Goal: Task Accomplishment & Management: Manage account settings

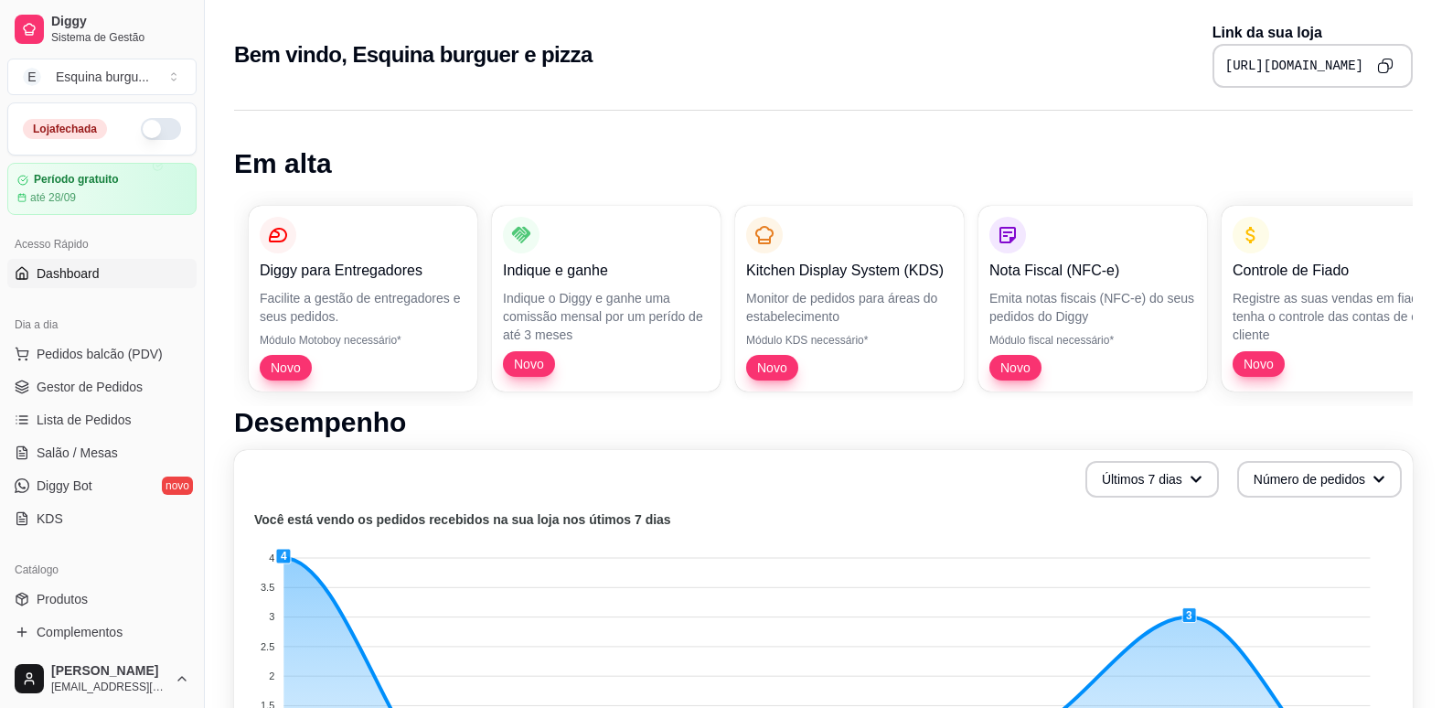
click at [141, 133] on button "button" at bounding box center [161, 129] width 40 height 22
click at [106, 450] on span "Salão / Mesas" at bounding box center [77, 452] width 81 height 18
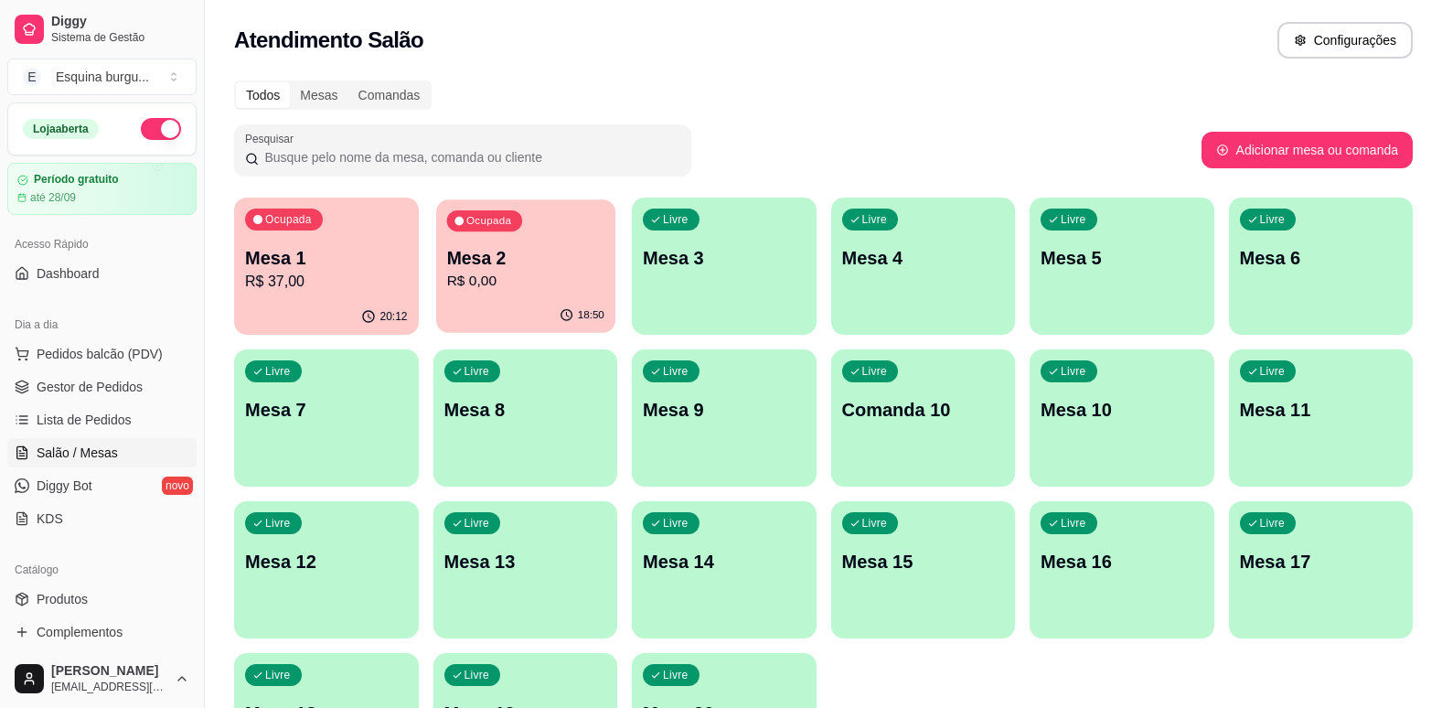
click at [525, 264] on p "Mesa 2" at bounding box center [524, 258] width 157 height 25
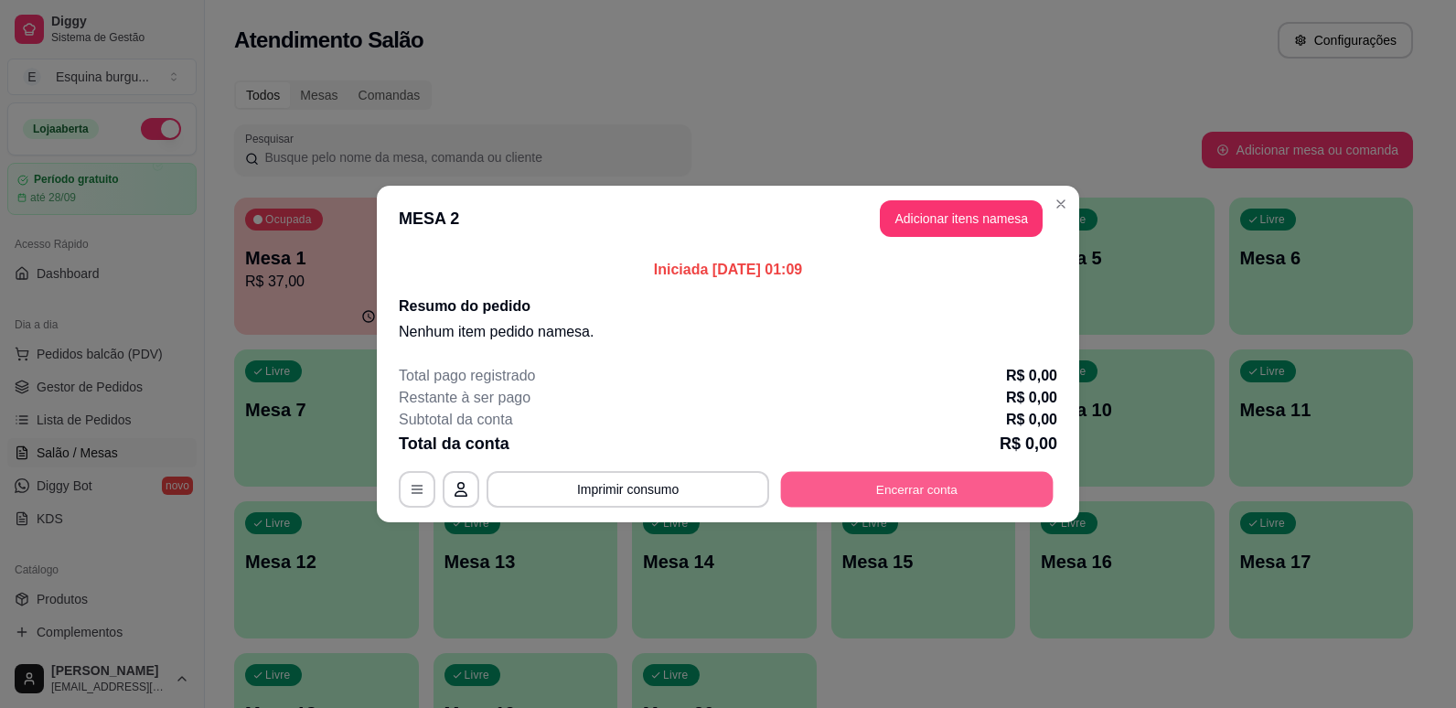
click at [883, 479] on button "Encerrar conta" at bounding box center [917, 490] width 272 height 36
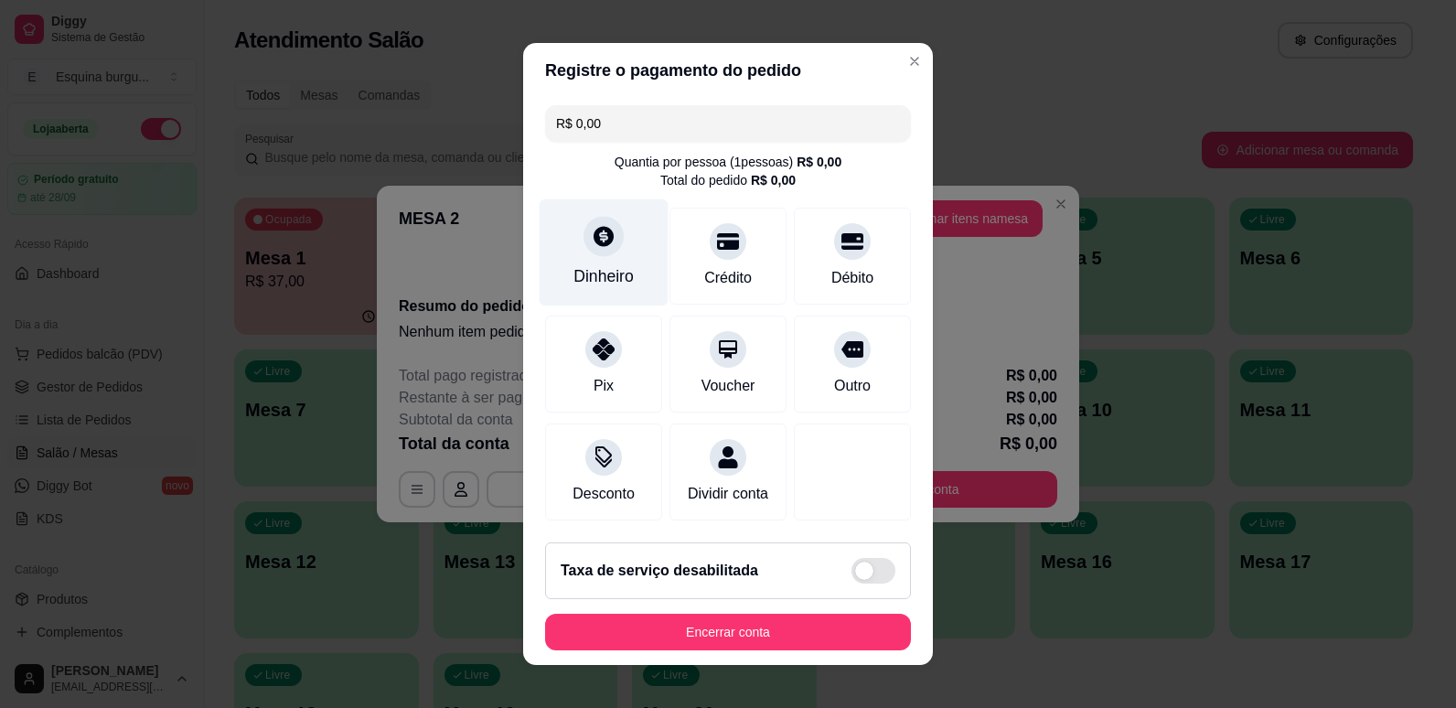
click at [594, 216] on div at bounding box center [603, 236] width 40 height 40
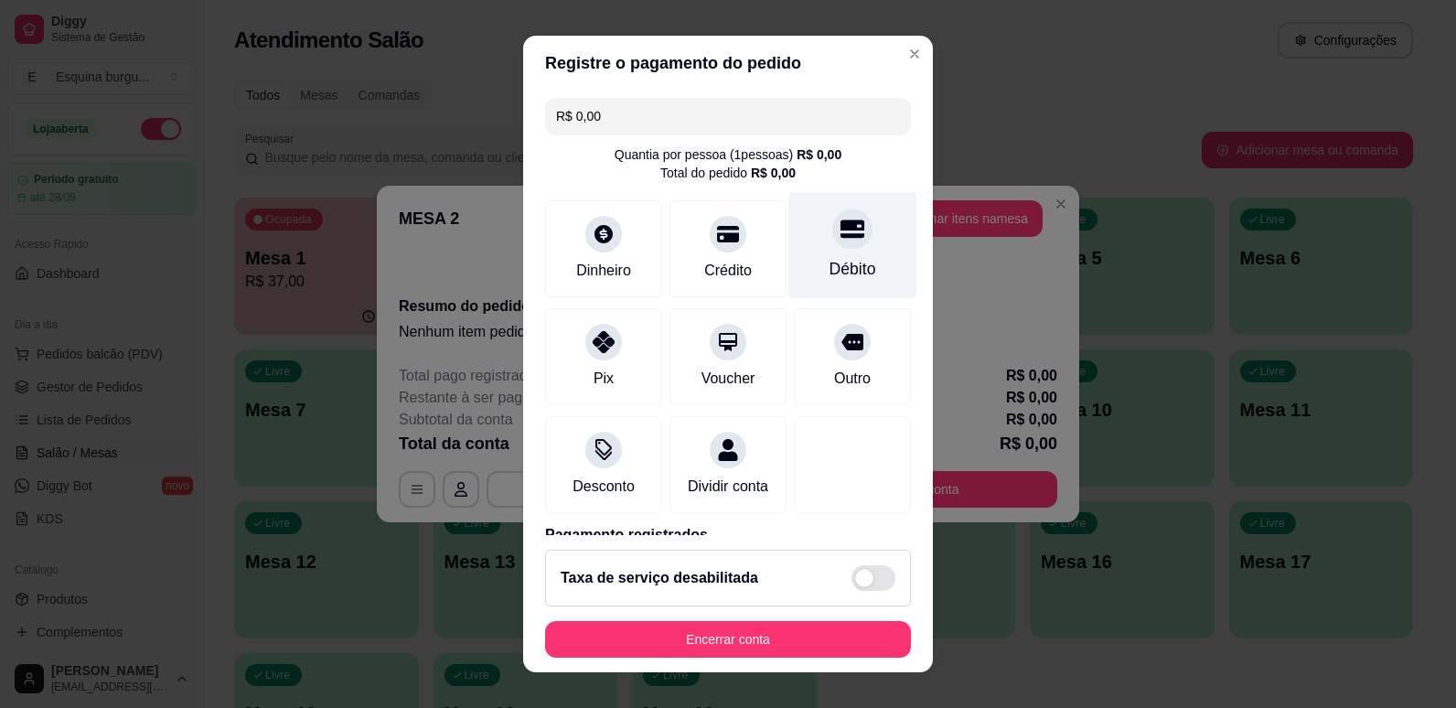
click at [795, 269] on div "Débito" at bounding box center [852, 244] width 129 height 107
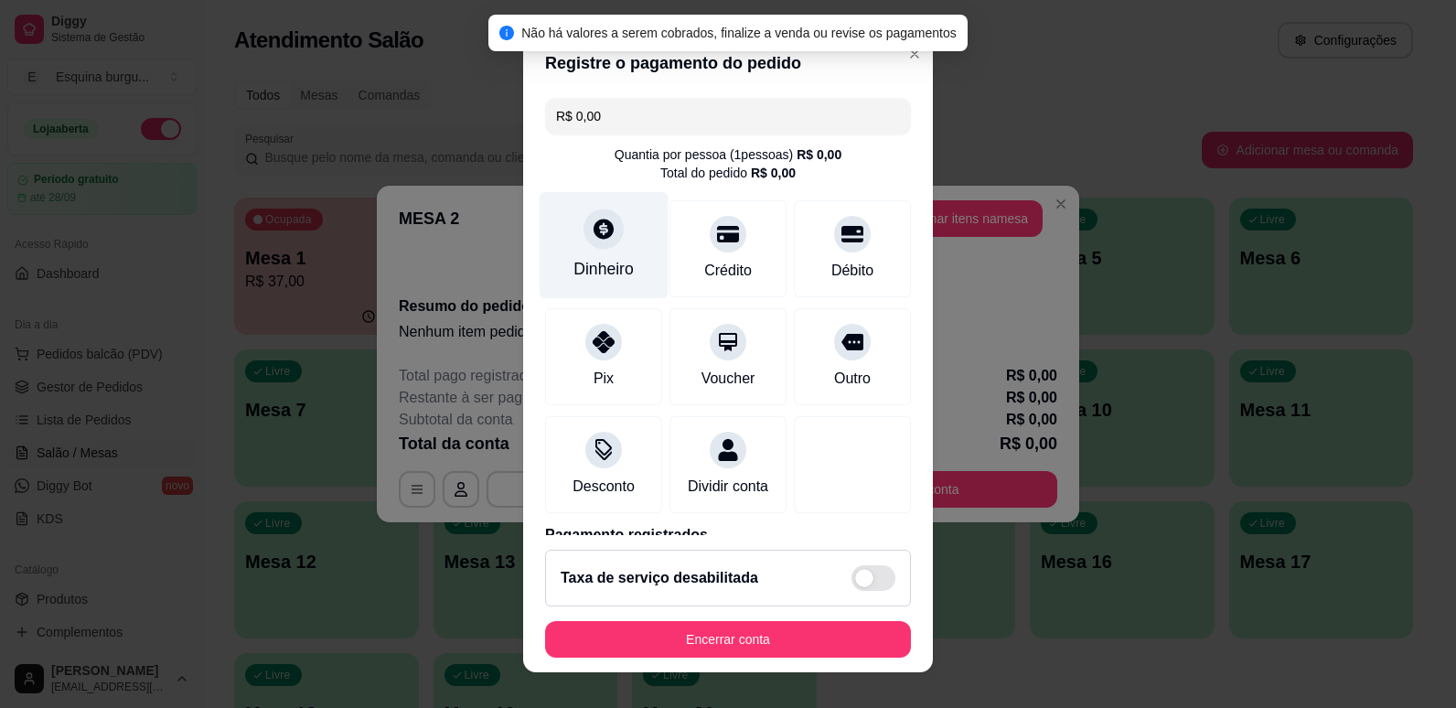
click at [593, 230] on icon at bounding box center [603, 229] width 20 height 20
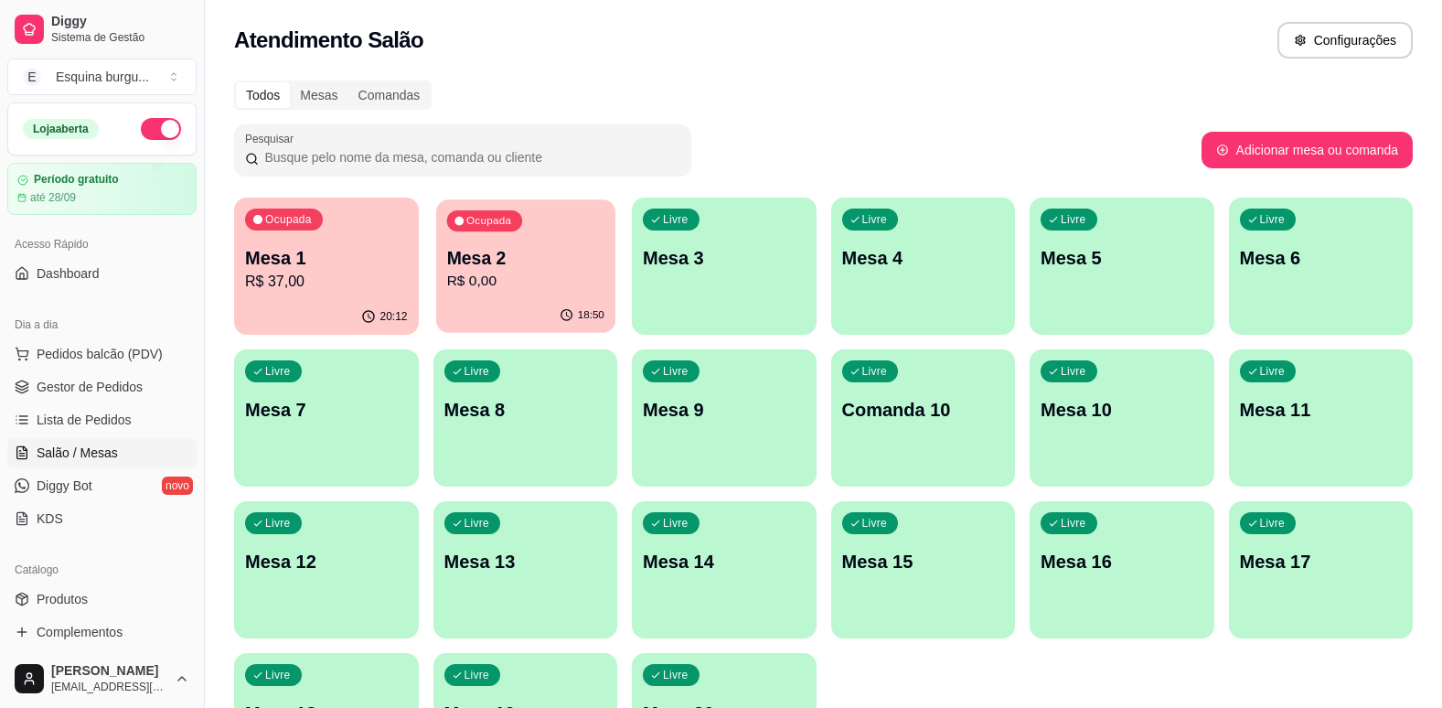
click at [598, 246] on p "Mesa 2" at bounding box center [524, 258] width 157 height 25
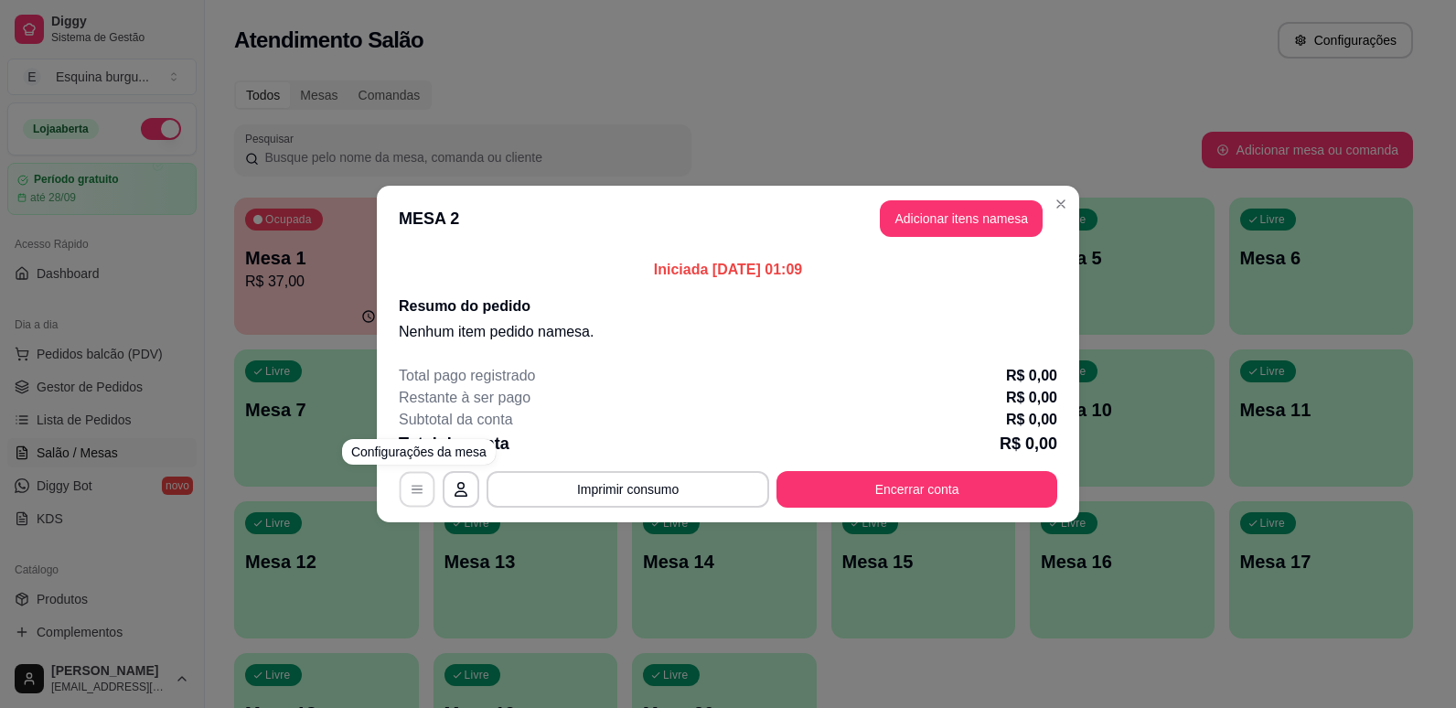
click at [426, 476] on button "button" at bounding box center [418, 490] width 36 height 36
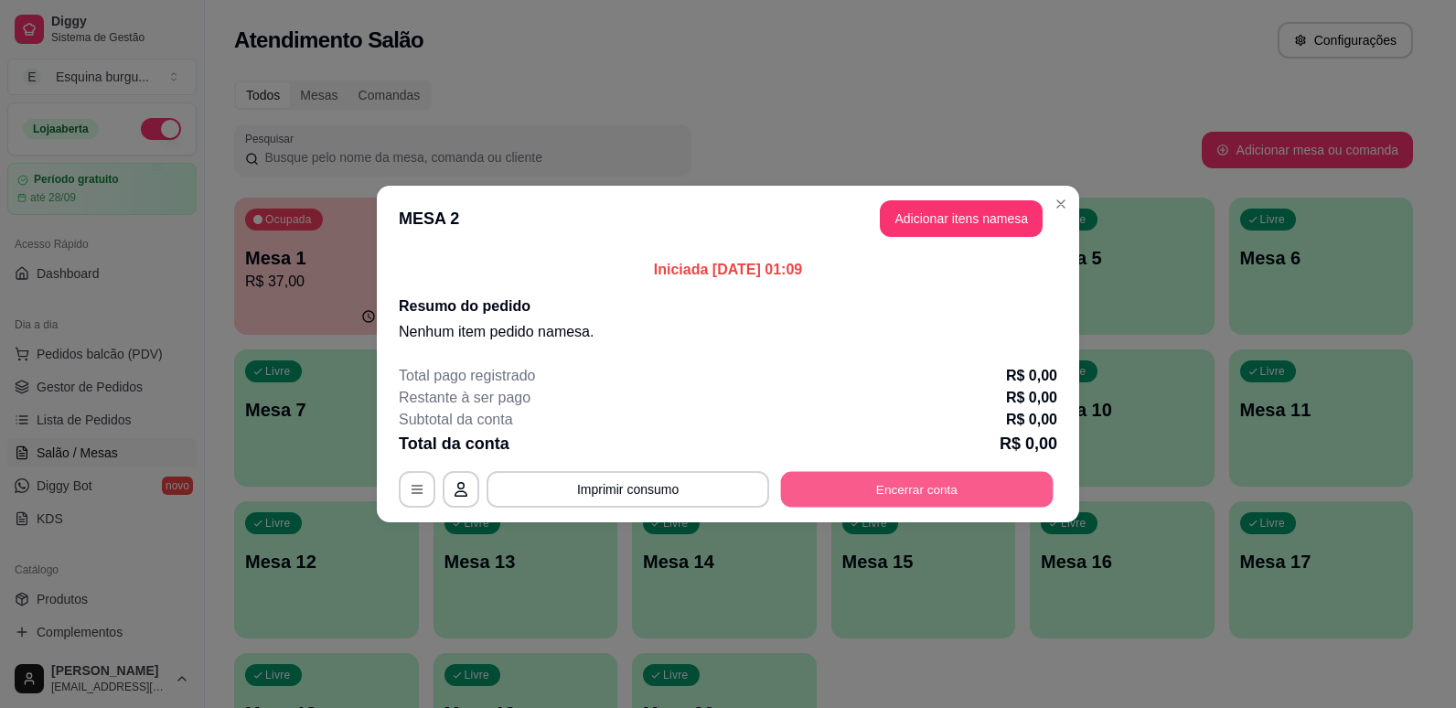
click at [857, 485] on button "Encerrar conta" at bounding box center [917, 490] width 272 height 36
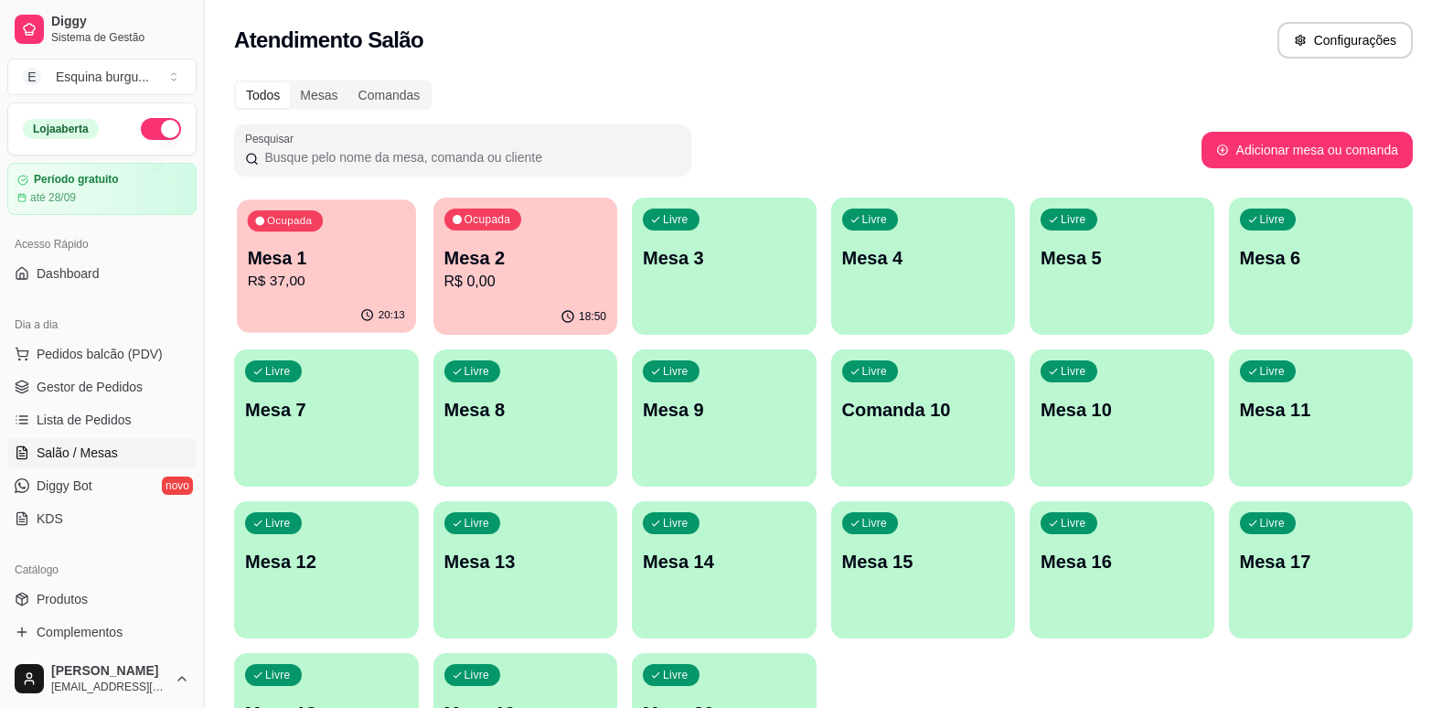
click at [410, 266] on div "Ocupada Mesa 1 R$ 37,00" at bounding box center [326, 248] width 178 height 99
click at [329, 284] on p "R$ 37,00" at bounding box center [326, 281] width 157 height 21
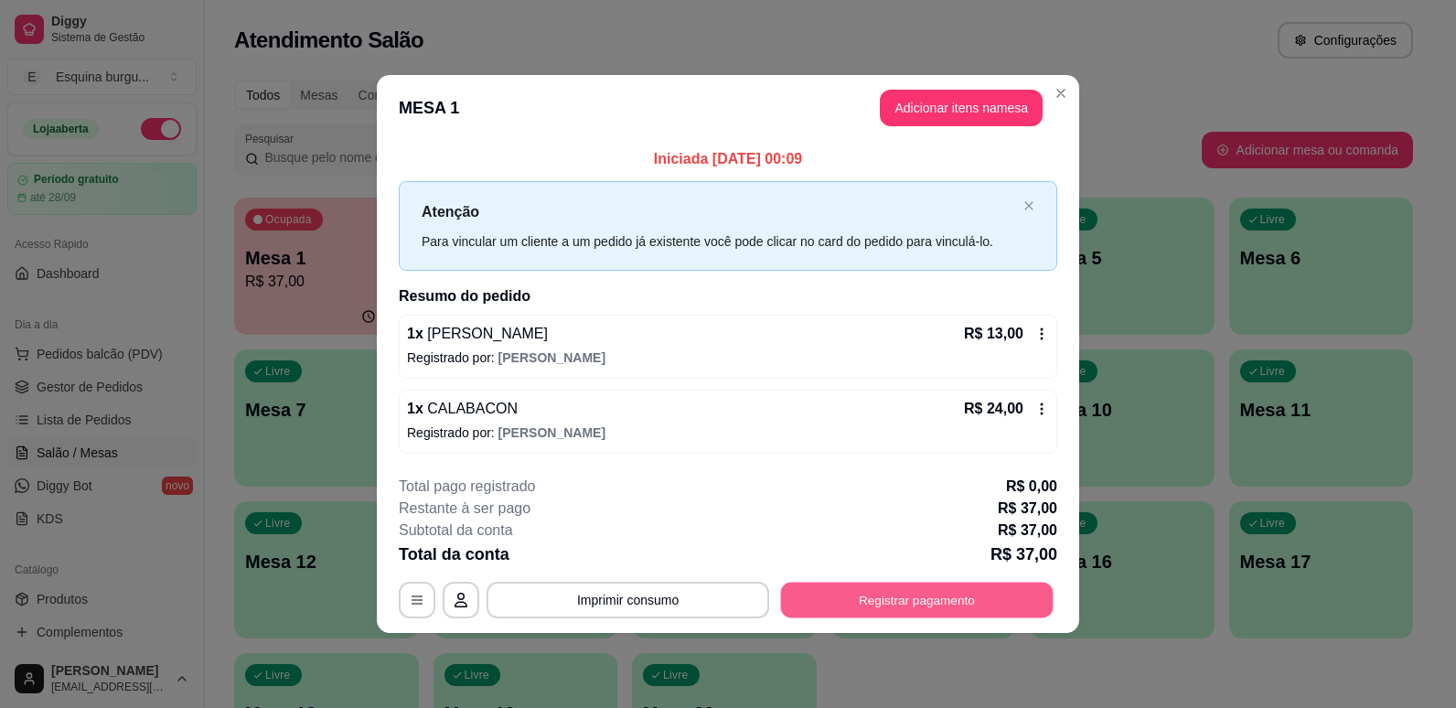
click at [954, 593] on button "Registrar pagamento" at bounding box center [917, 600] width 272 height 36
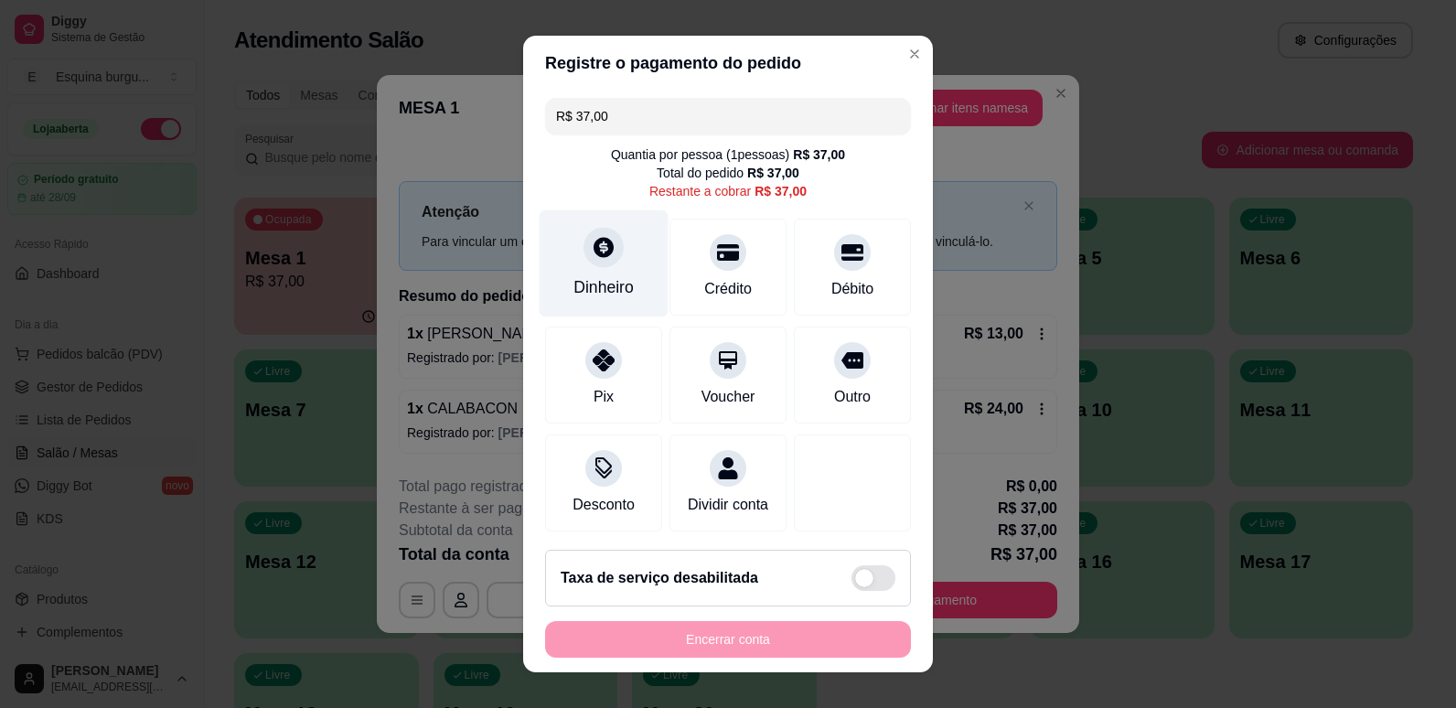
click at [598, 251] on icon at bounding box center [603, 247] width 20 height 20
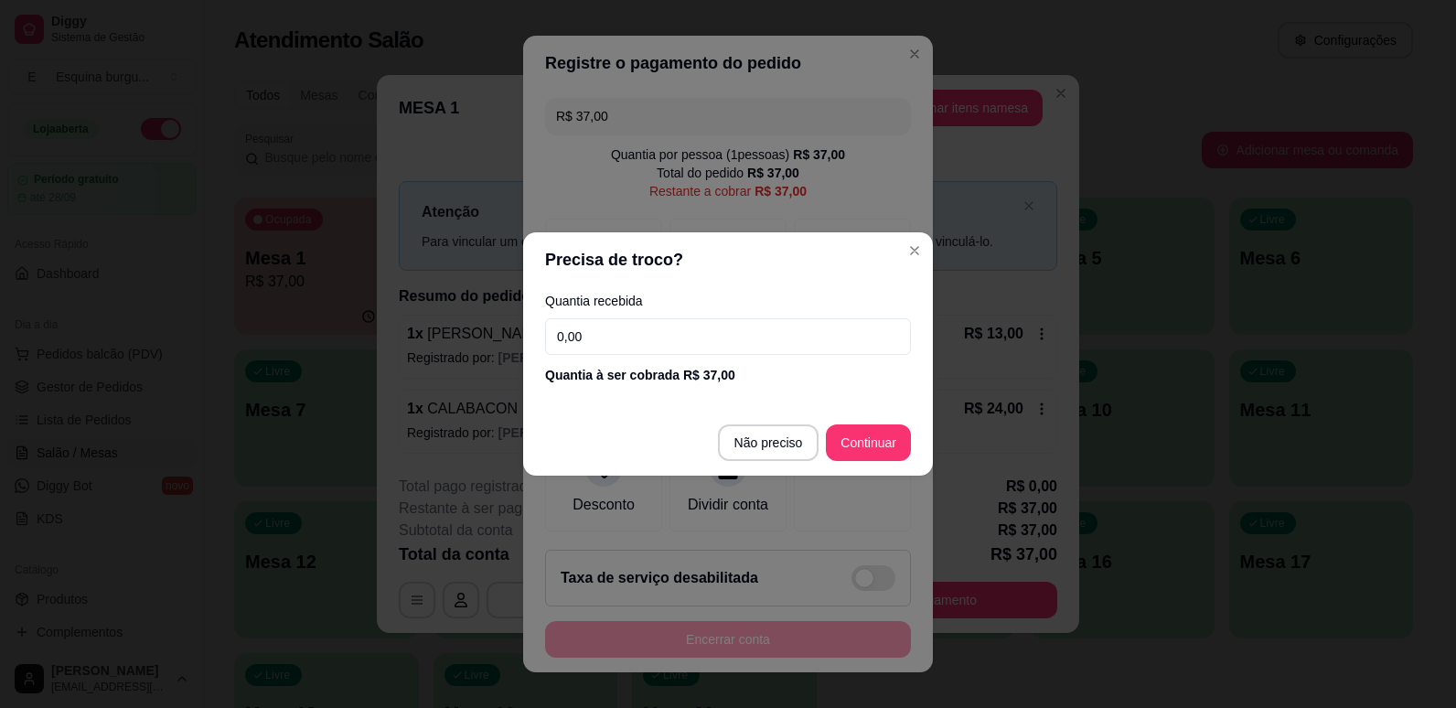
click at [660, 324] on input "0,00" at bounding box center [728, 336] width 366 height 37
type input "37,00"
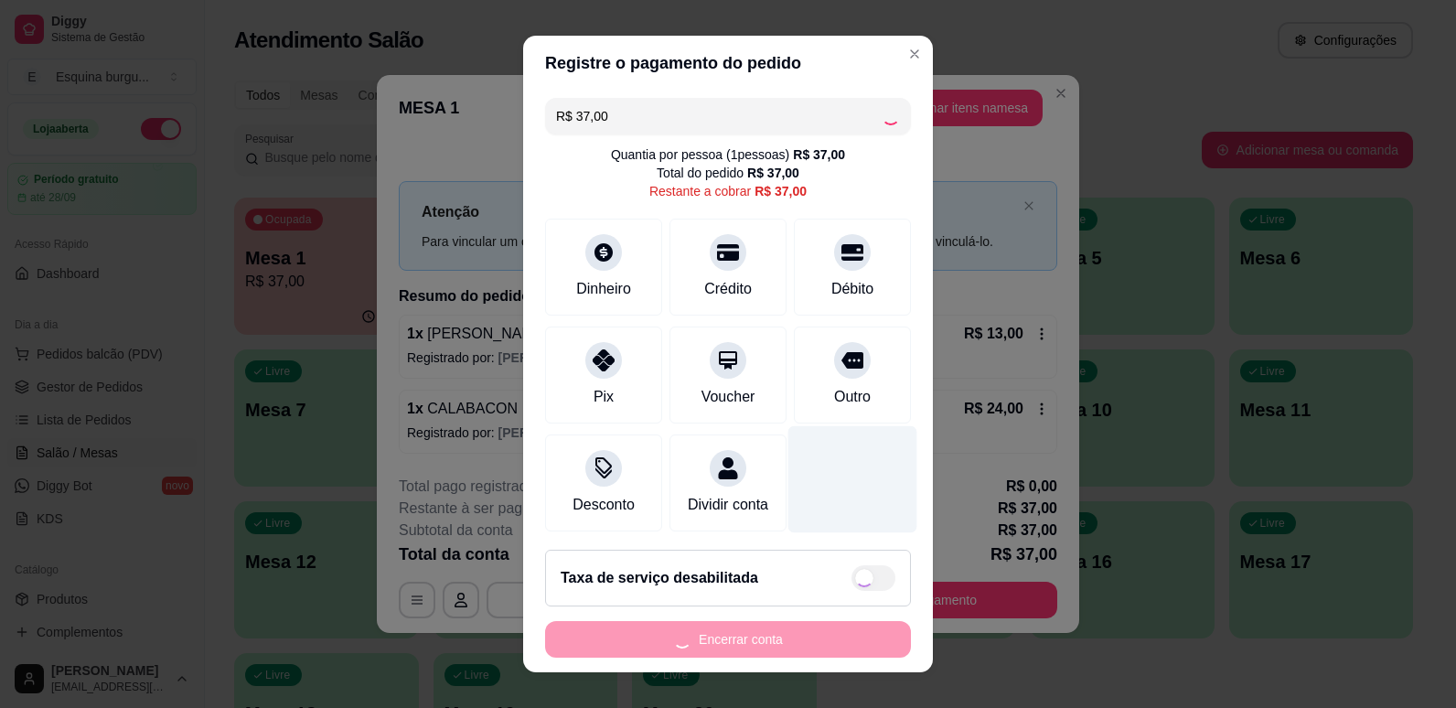
type input "R$ 0,00"
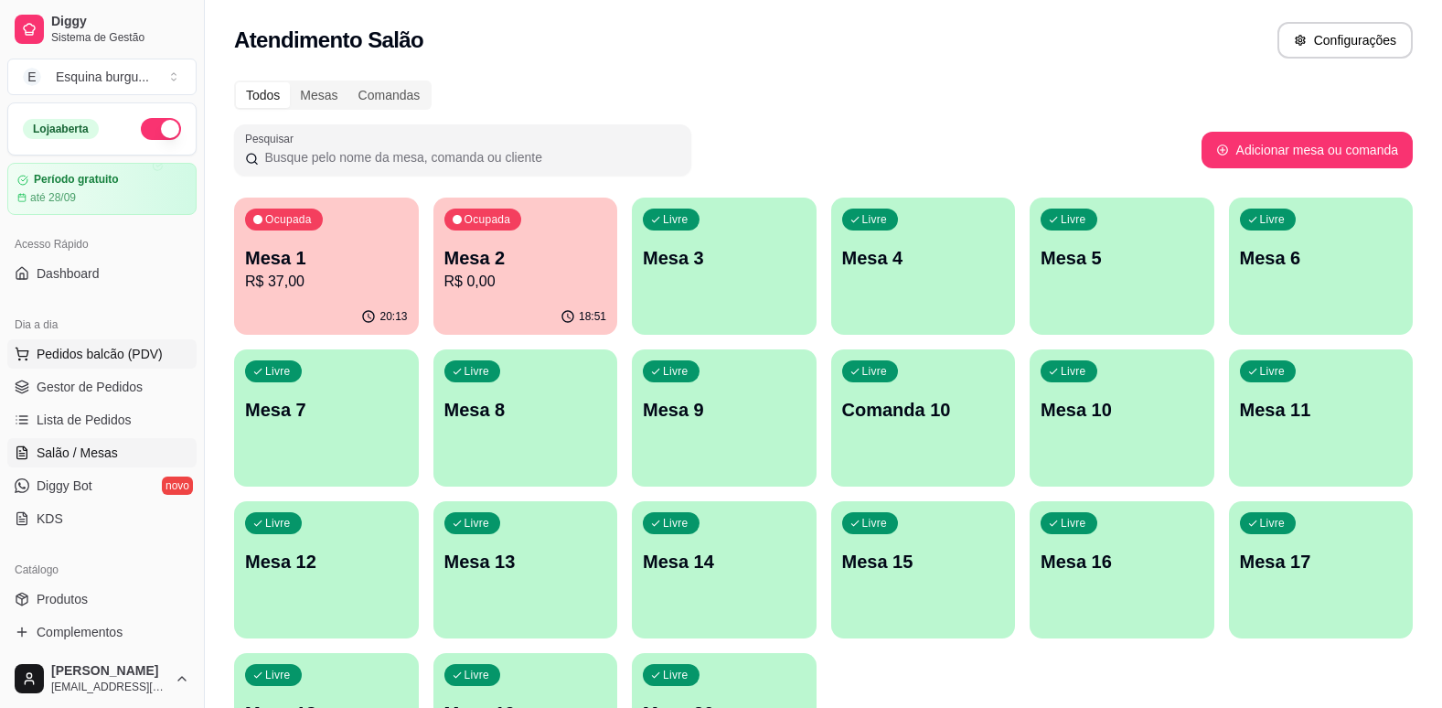
click at [78, 353] on span "Pedidos balcão (PDV)" at bounding box center [100, 354] width 126 height 18
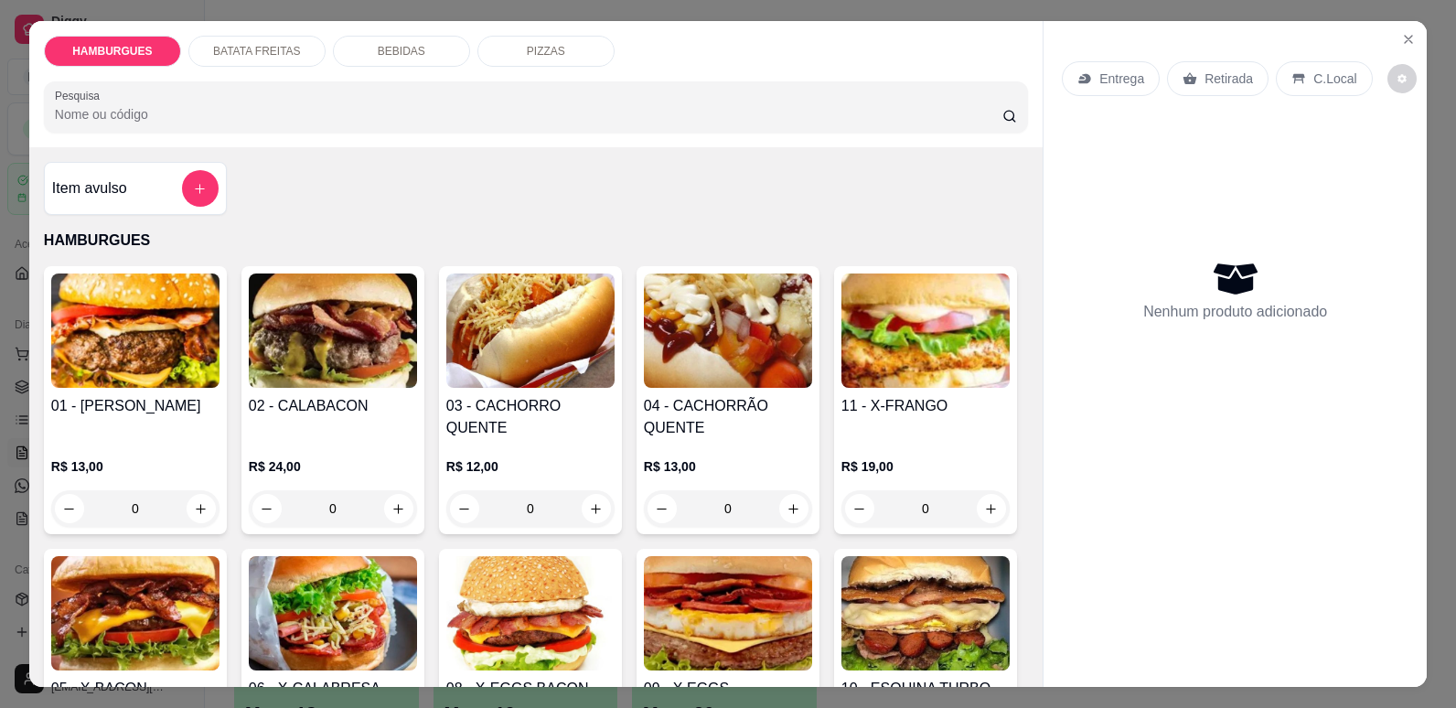
click at [85, 379] on img at bounding box center [135, 330] width 168 height 114
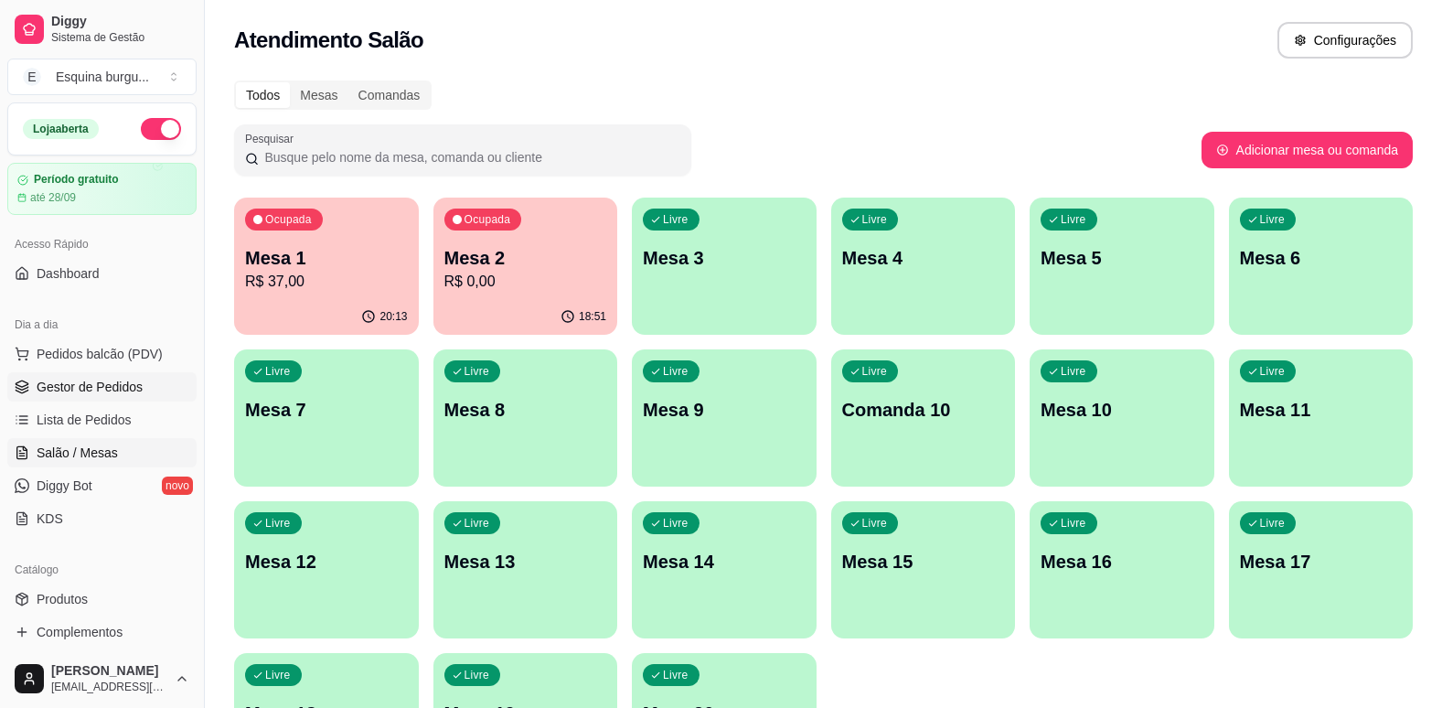
click at [91, 391] on span "Gestor de Pedidos" at bounding box center [90, 387] width 106 height 18
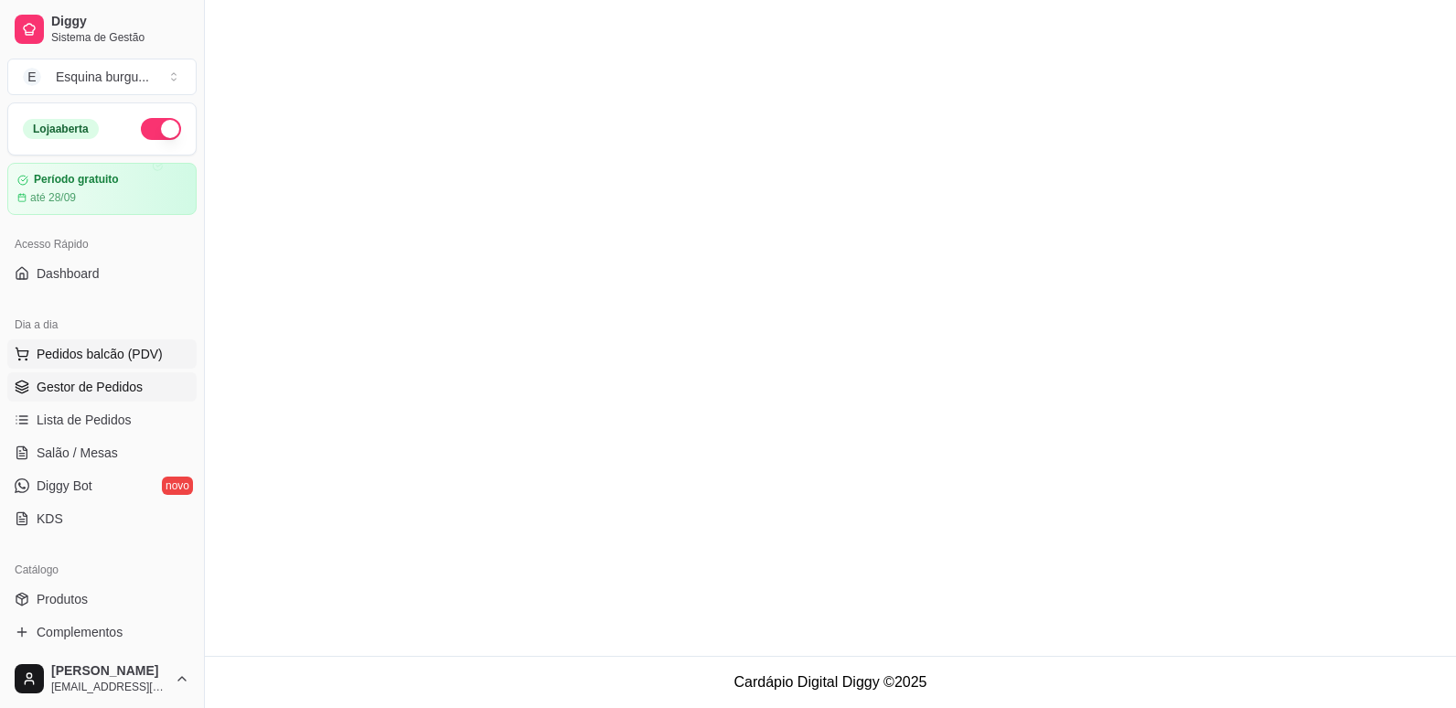
click at [123, 355] on span "Pedidos balcão (PDV)" at bounding box center [100, 354] width 126 height 18
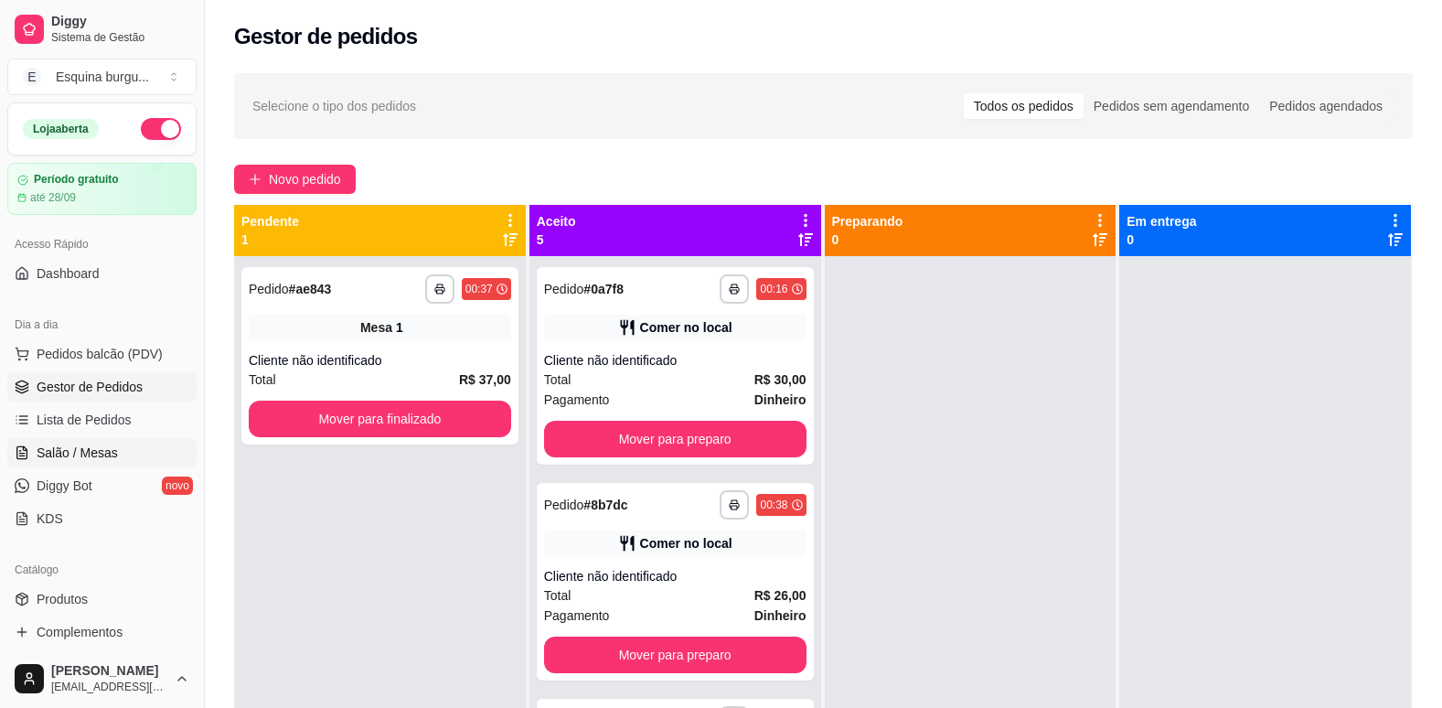
click at [112, 452] on span "Salão / Mesas" at bounding box center [77, 452] width 81 height 18
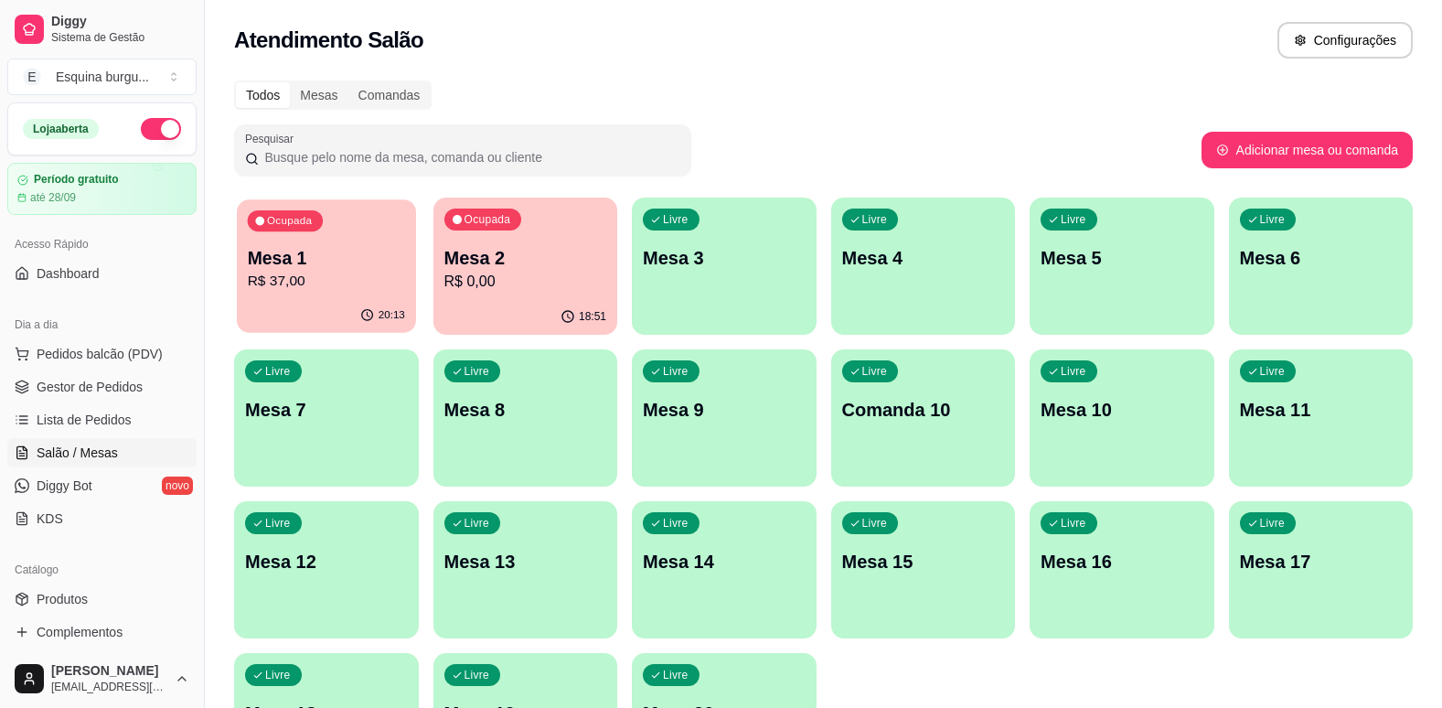
click at [363, 270] on div "Mesa 1 R$ 37,00" at bounding box center [326, 269] width 157 height 46
click at [523, 267] on p "Mesa 2" at bounding box center [524, 258] width 157 height 25
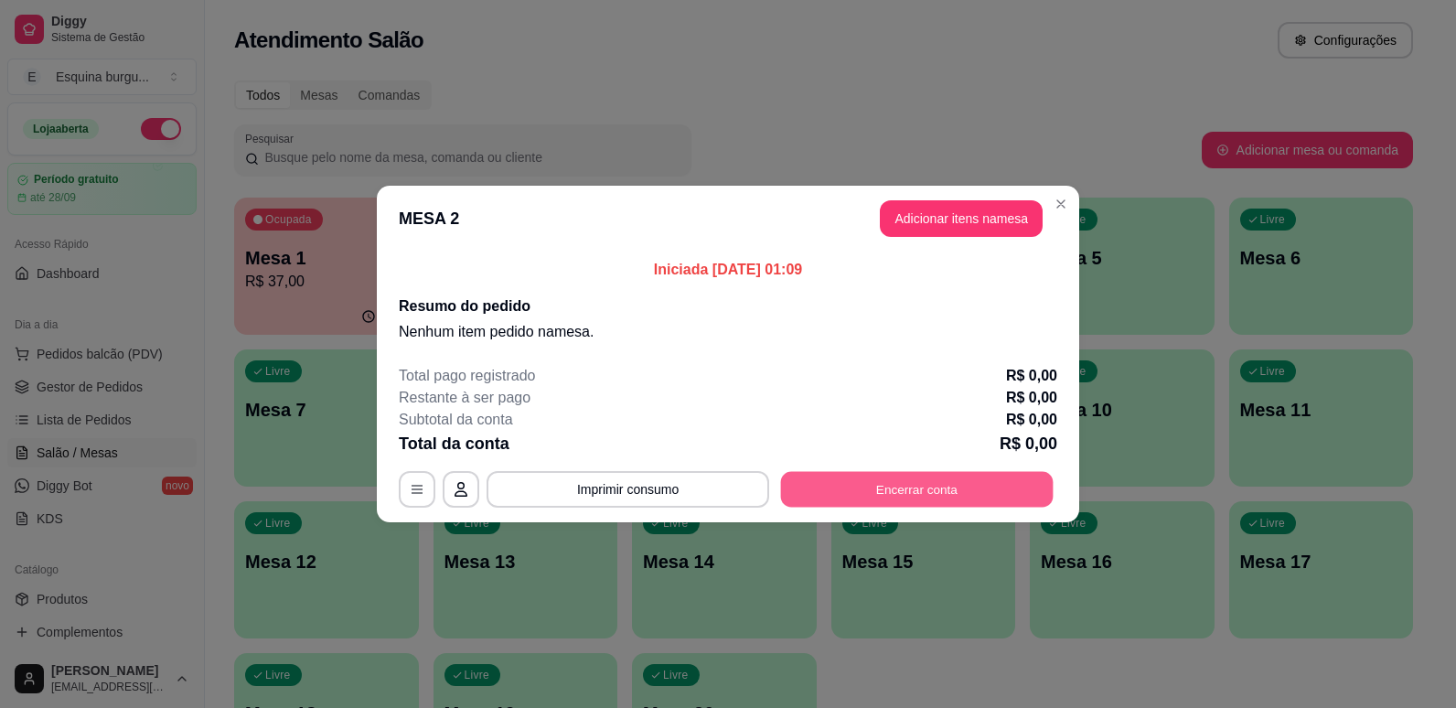
click at [851, 487] on button "Encerrar conta" at bounding box center [917, 490] width 272 height 36
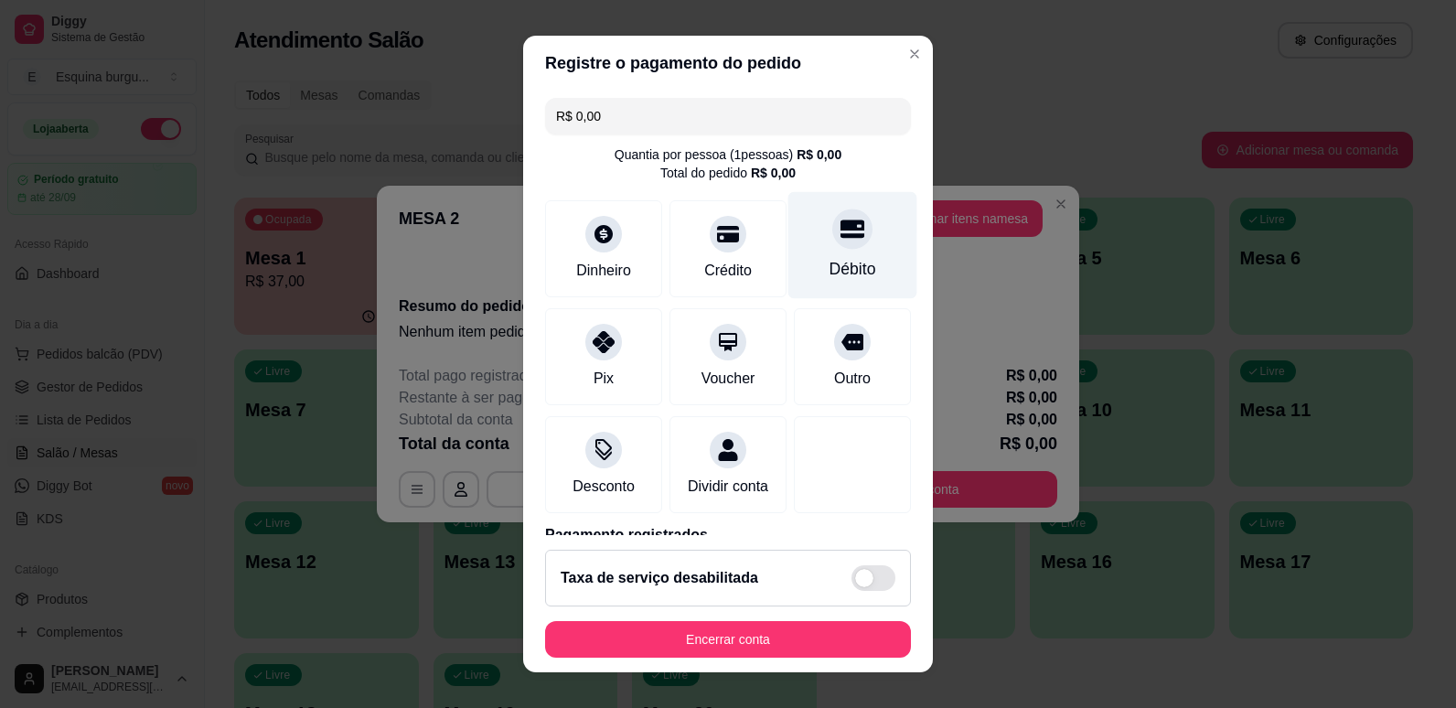
click at [823, 256] on div "Débito" at bounding box center [852, 244] width 129 height 107
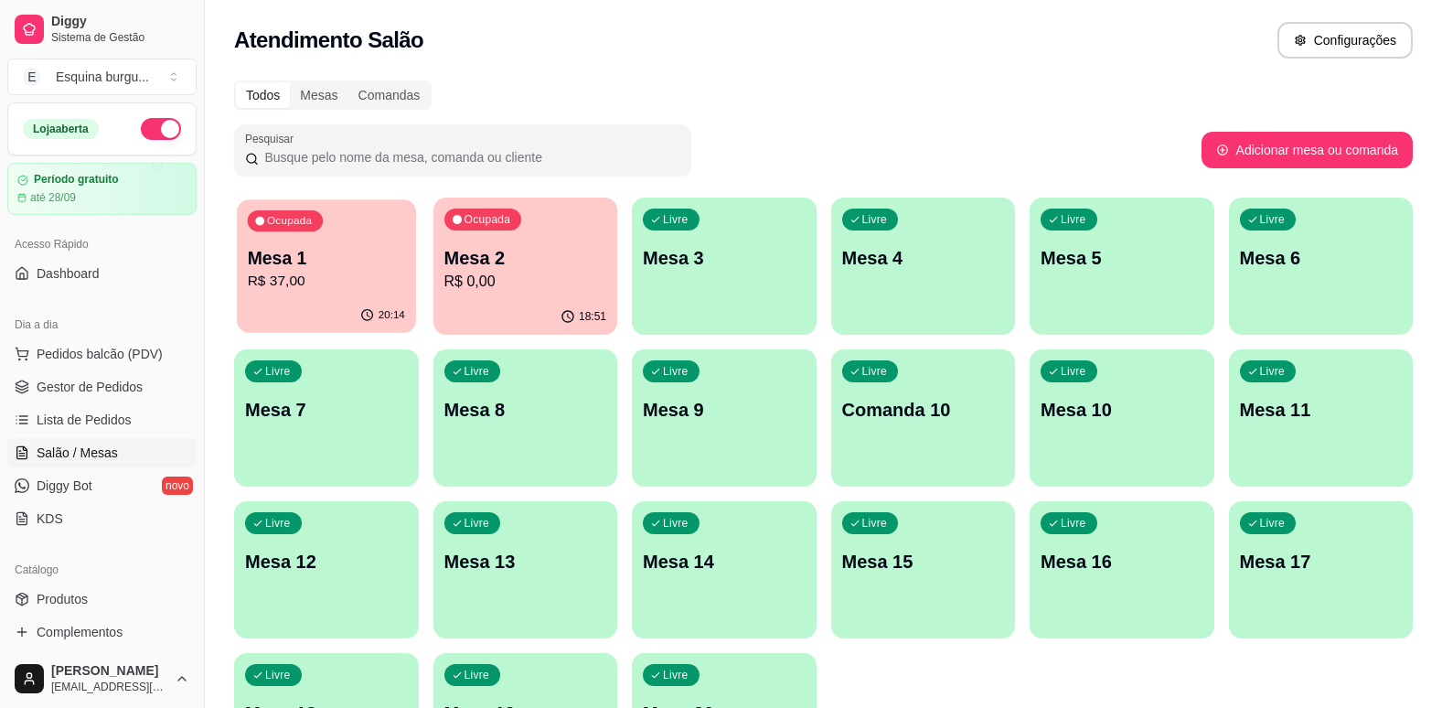
click at [344, 277] on p "R$ 37,00" at bounding box center [326, 281] width 157 height 21
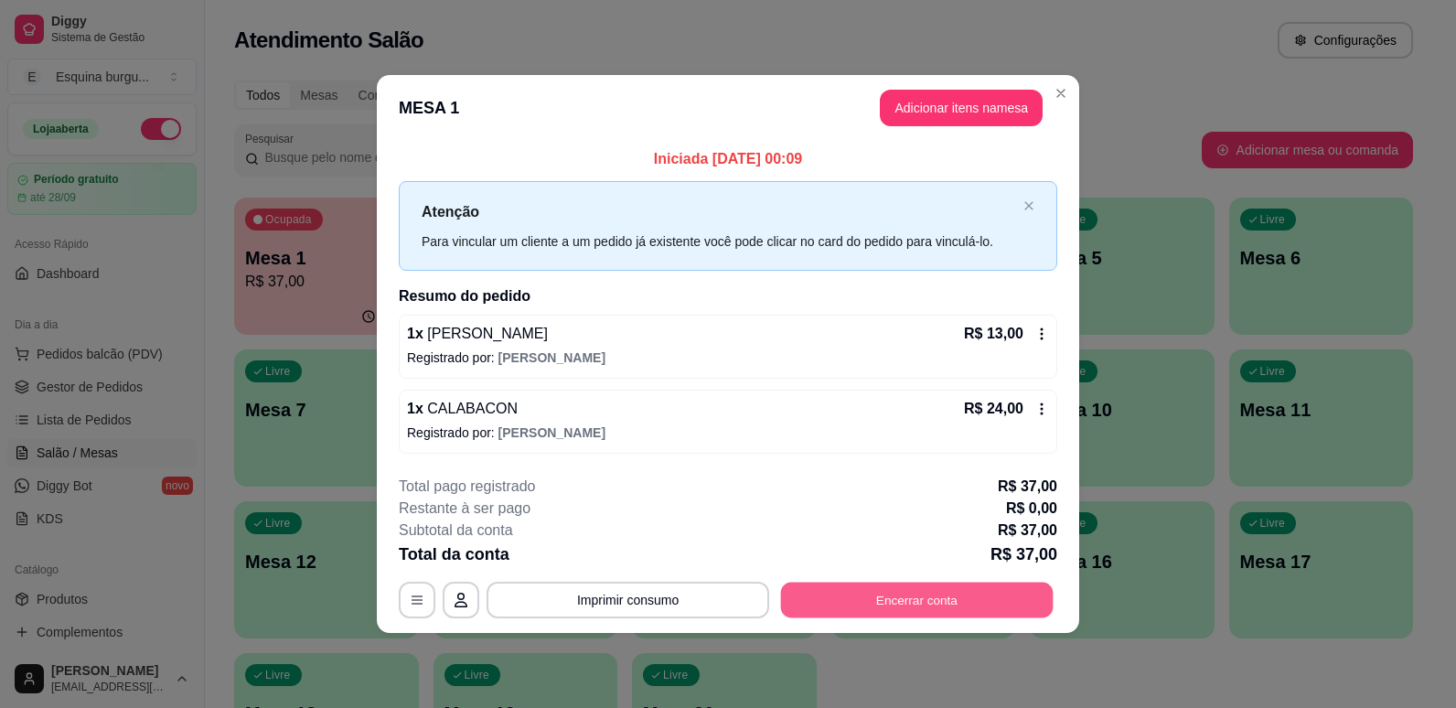
click at [864, 608] on button "Encerrar conta" at bounding box center [917, 600] width 272 height 36
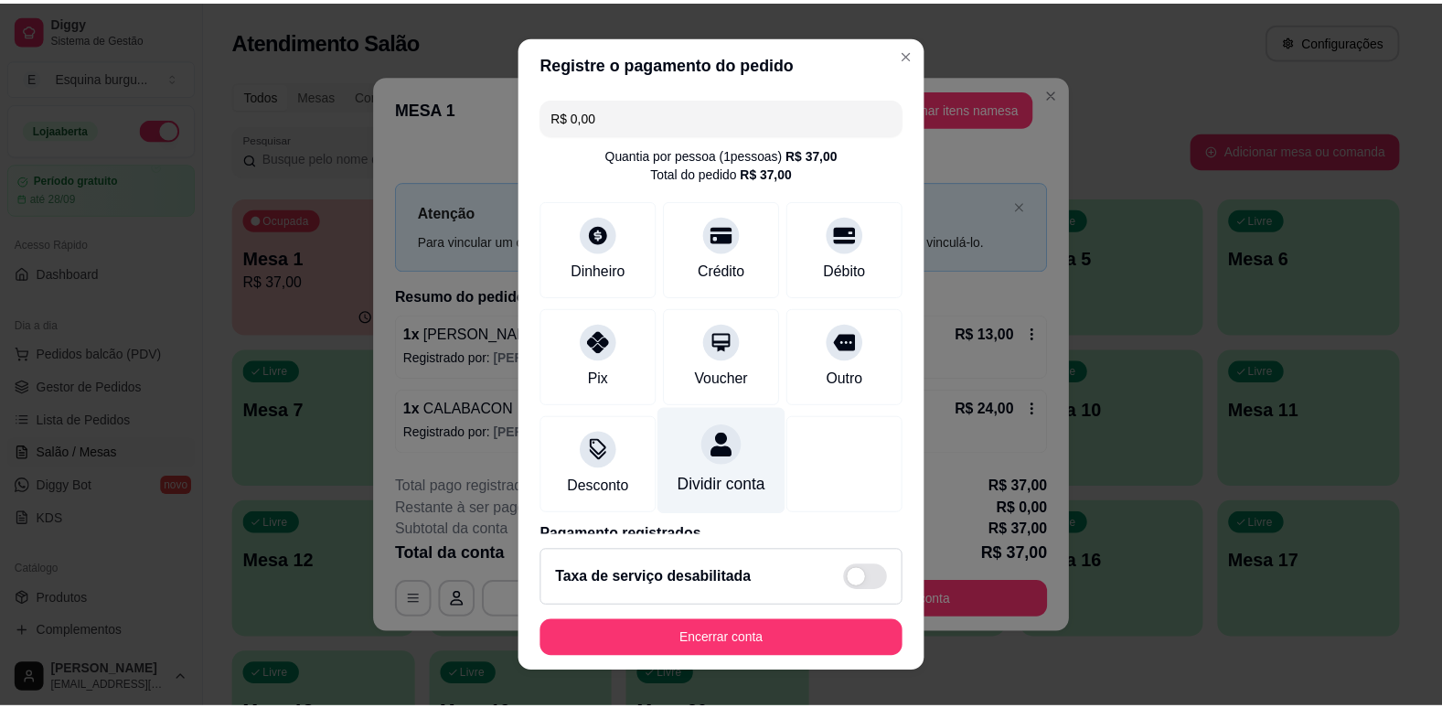
scroll to position [101, 0]
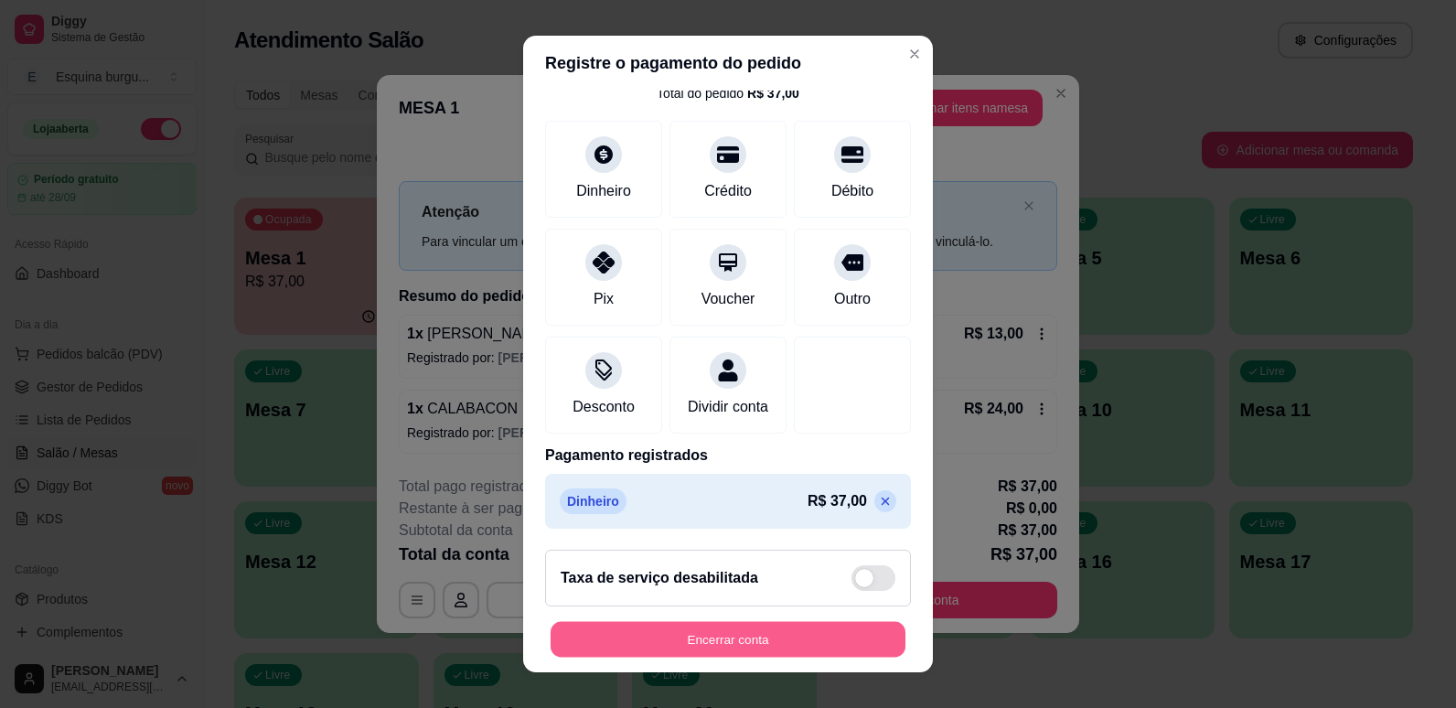
click at [824, 645] on button "Encerrar conta" at bounding box center [727, 640] width 355 height 36
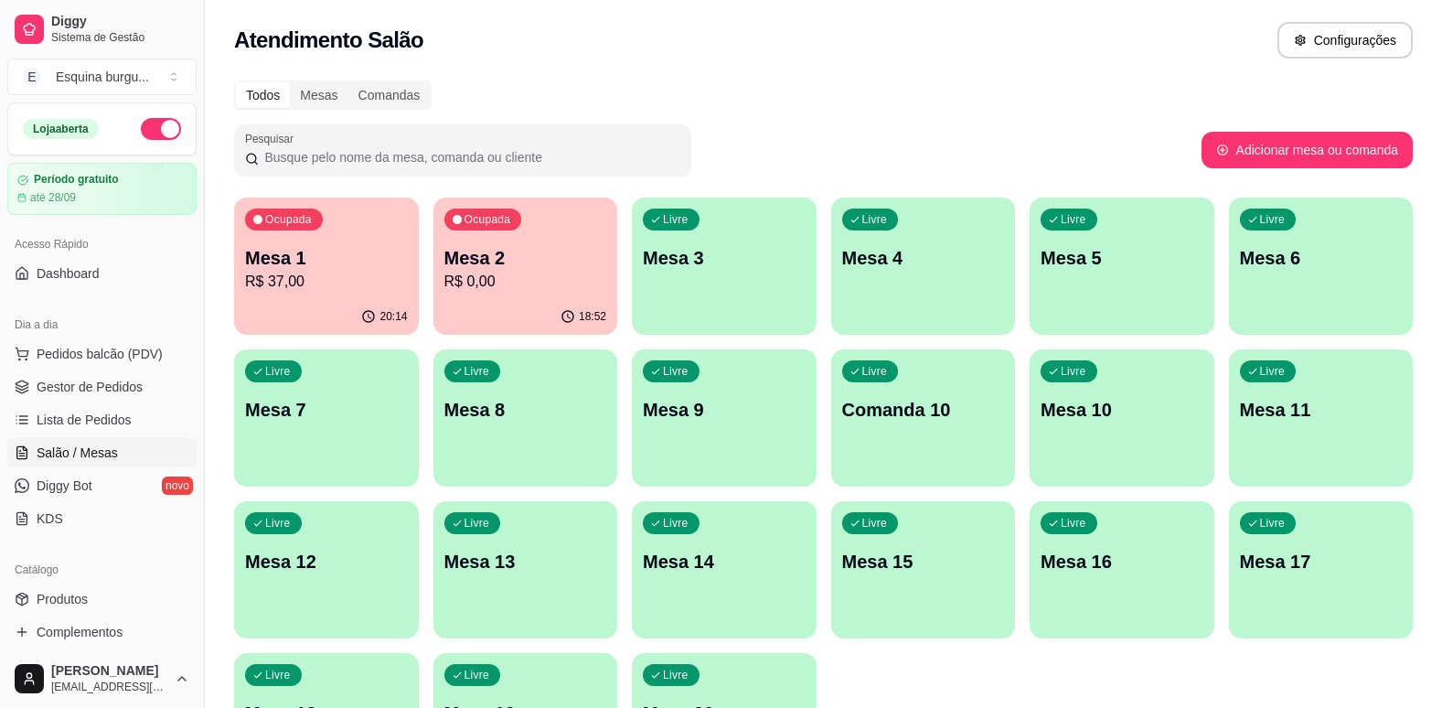
click at [818, 83] on div "Todos Mesas Comandas" at bounding box center [823, 94] width 1179 height 29
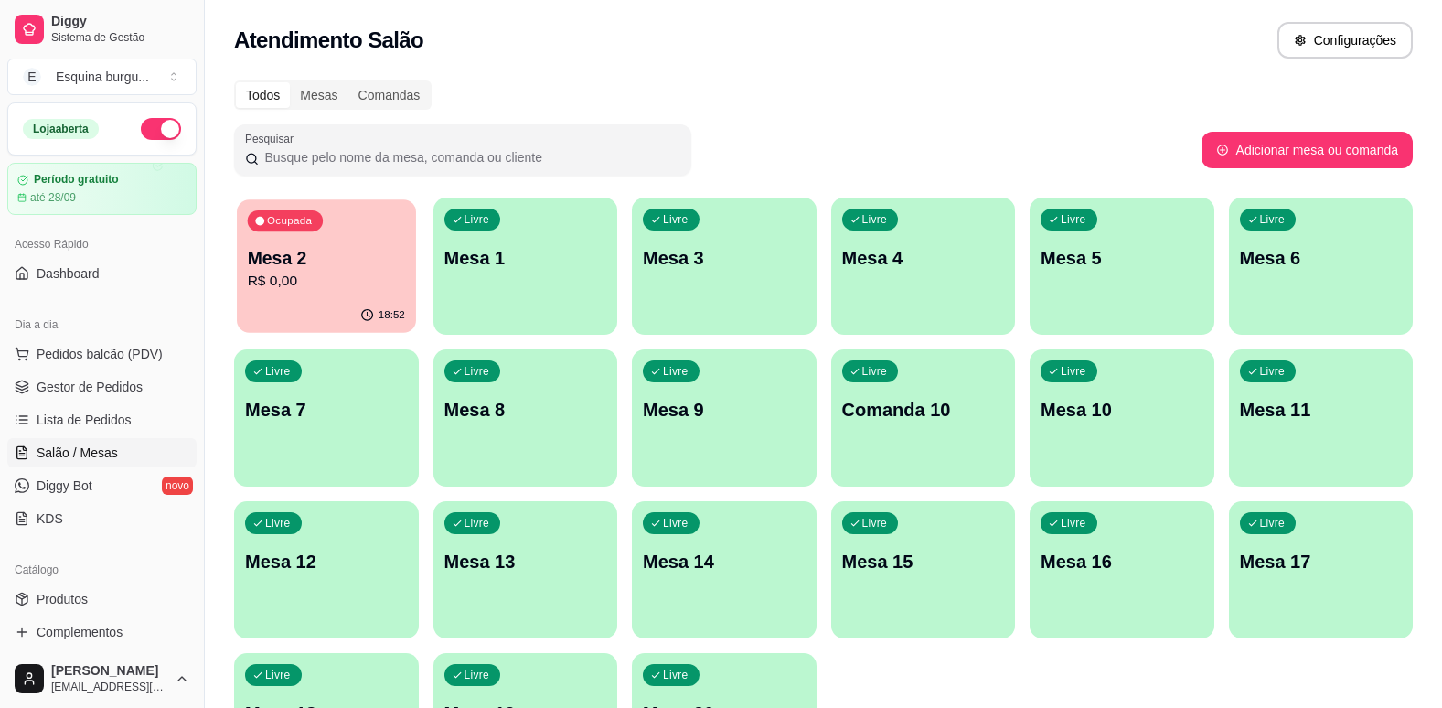
click at [299, 277] on p "R$ 0,00" at bounding box center [326, 281] width 157 height 21
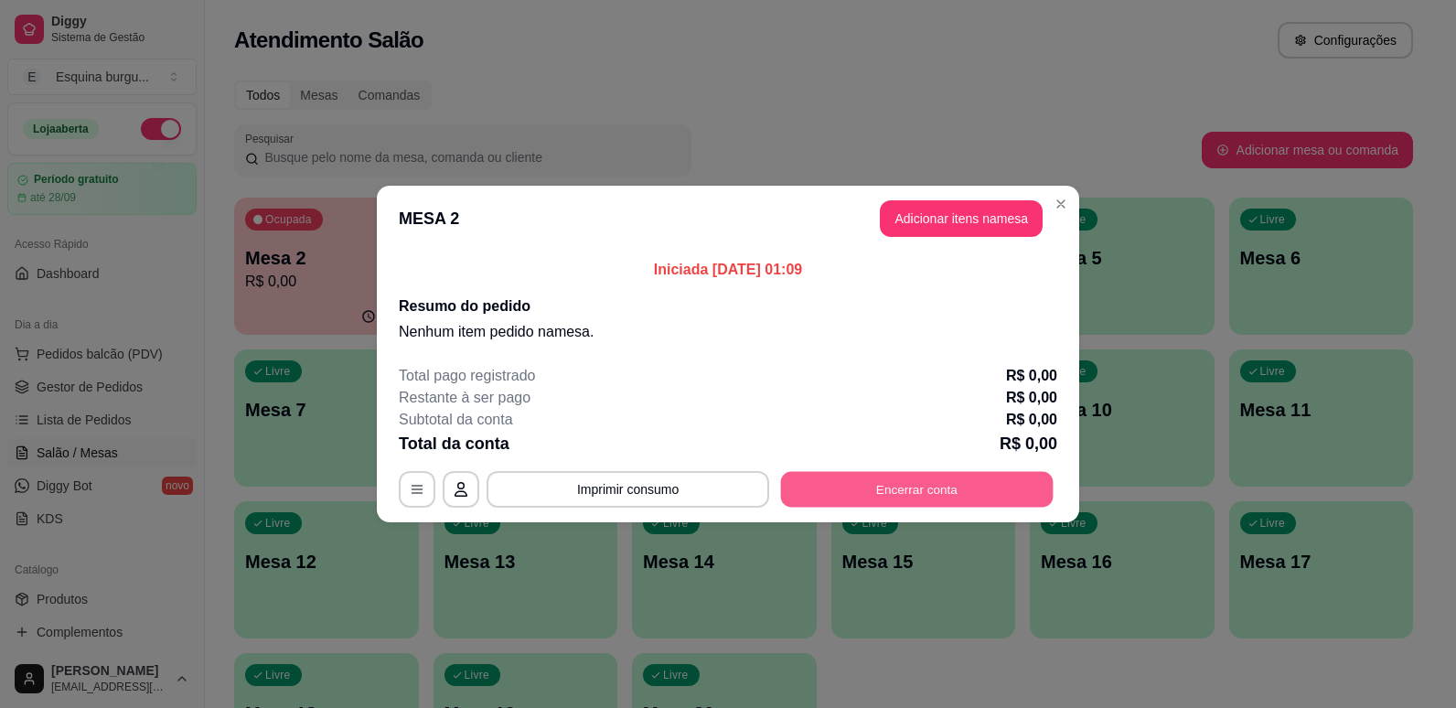
click at [870, 475] on button "Encerrar conta" at bounding box center [917, 490] width 272 height 36
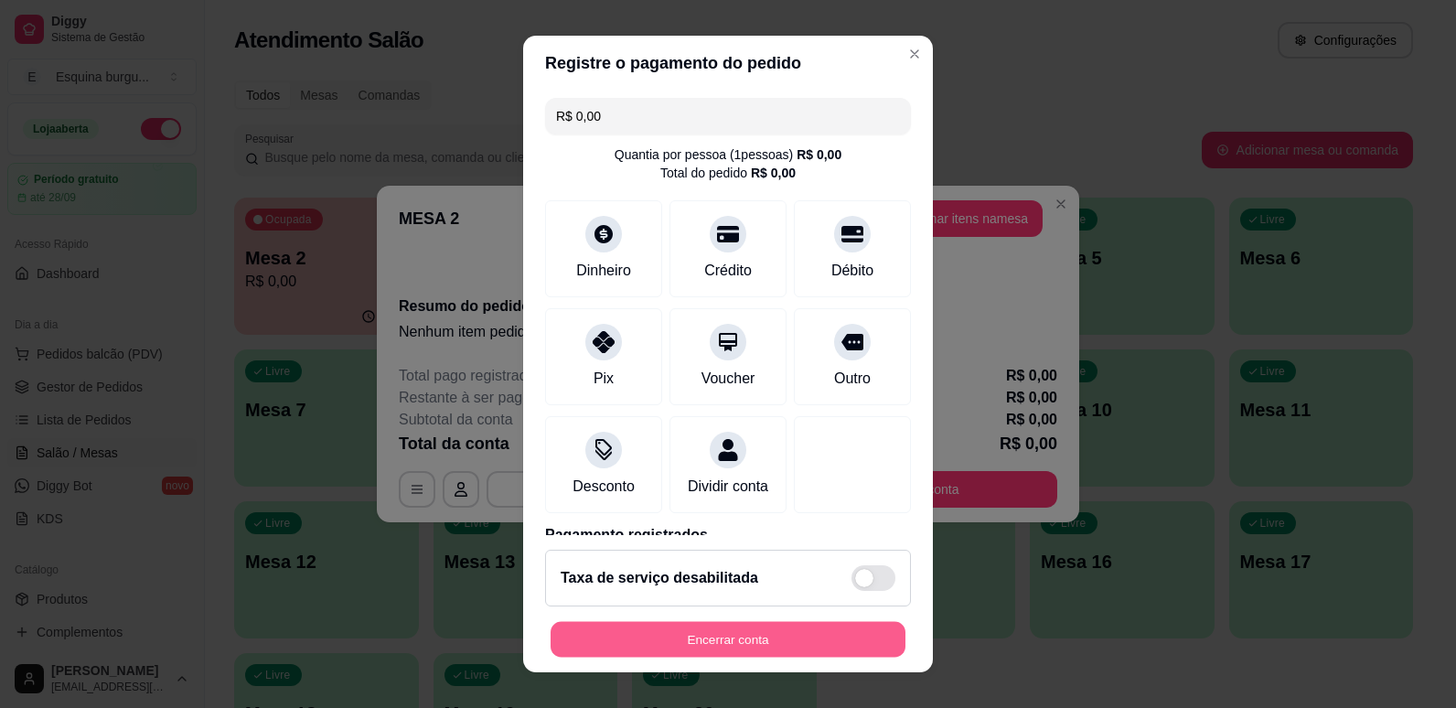
click at [759, 634] on button "Encerrar conta" at bounding box center [727, 640] width 355 height 36
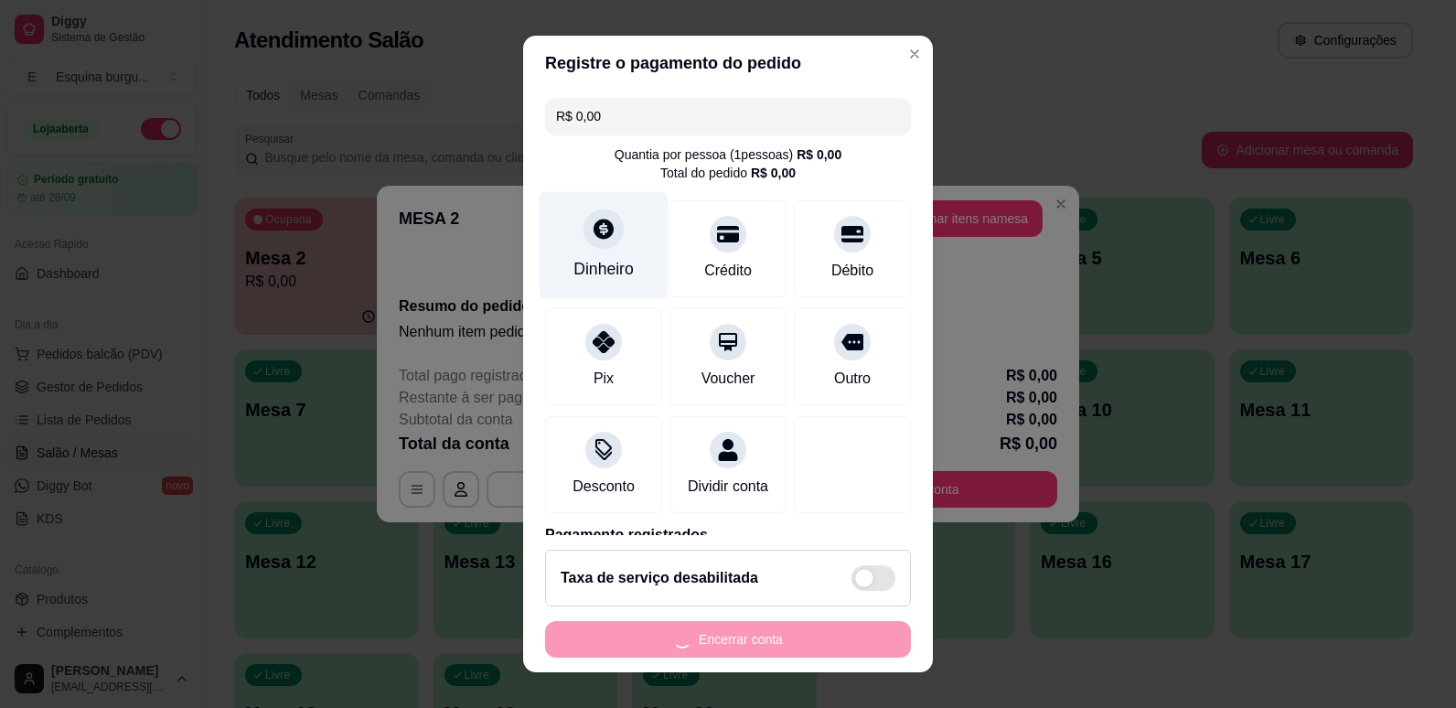
click at [590, 247] on div at bounding box center [603, 228] width 40 height 40
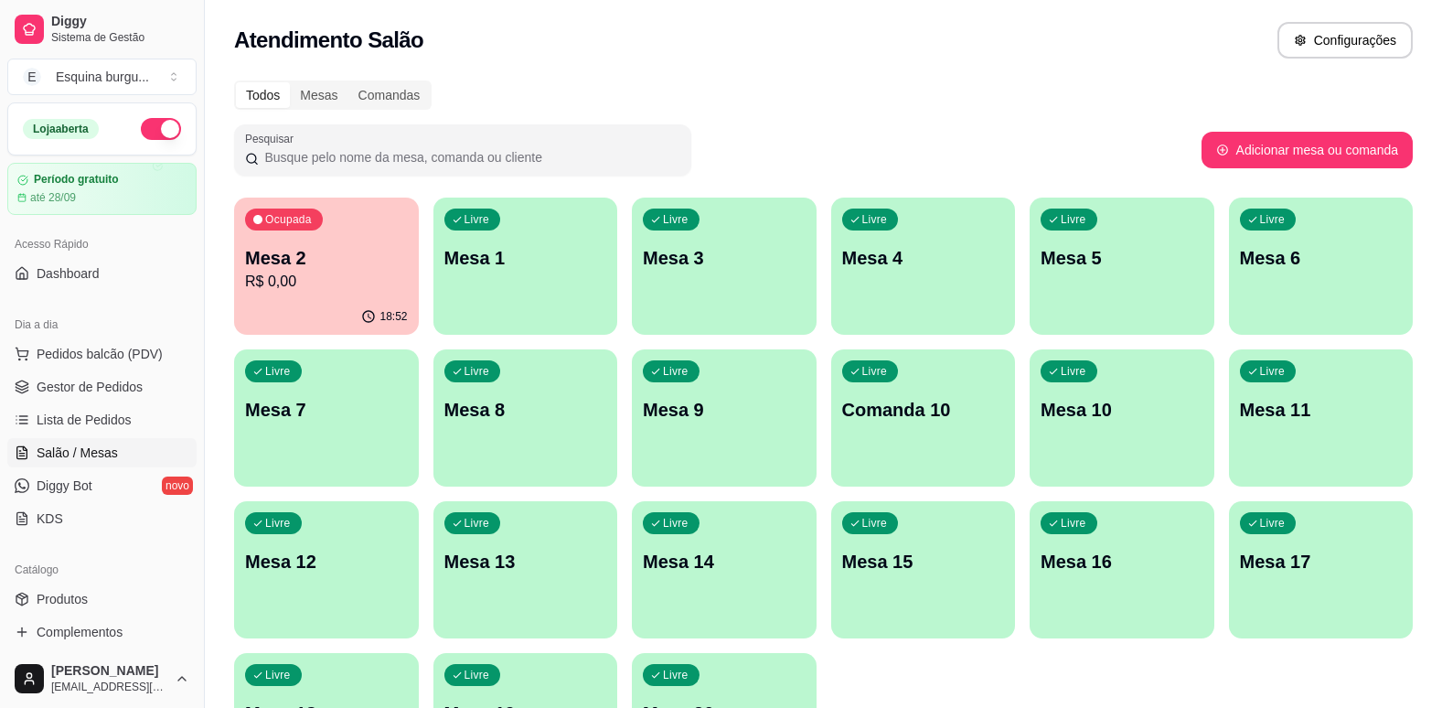
click at [836, 174] on div "Pesquisar" at bounding box center [717, 149] width 967 height 51
